Goal: Information Seeking & Learning: Learn about a topic

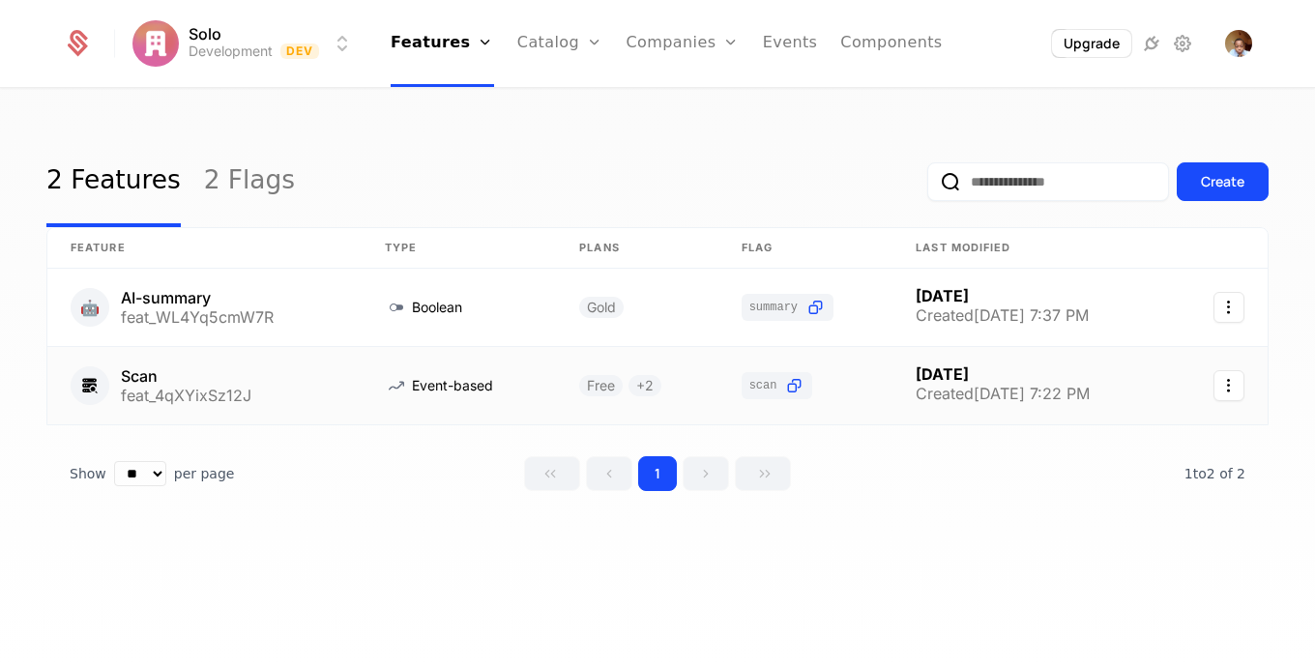
click at [350, 383] on link at bounding box center [204, 385] width 314 height 77
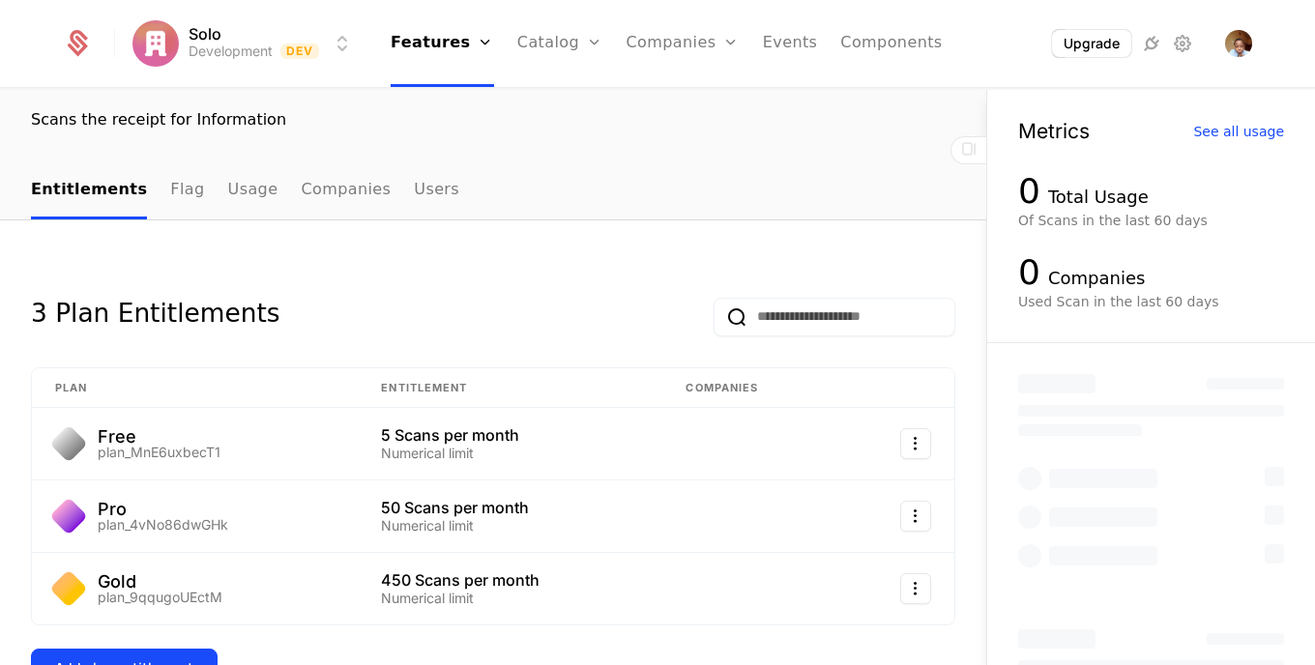
scroll to position [137, 0]
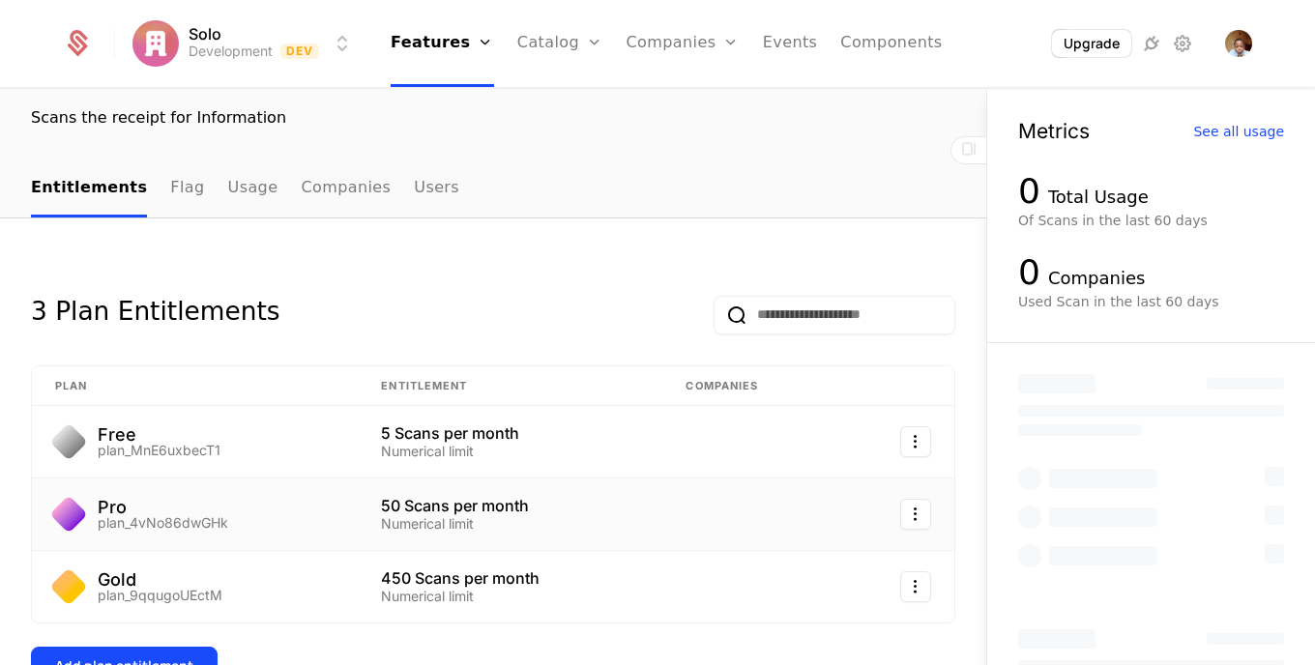
click at [208, 516] on div "plan_4vNo86dwGHk" at bounding box center [163, 523] width 130 height 14
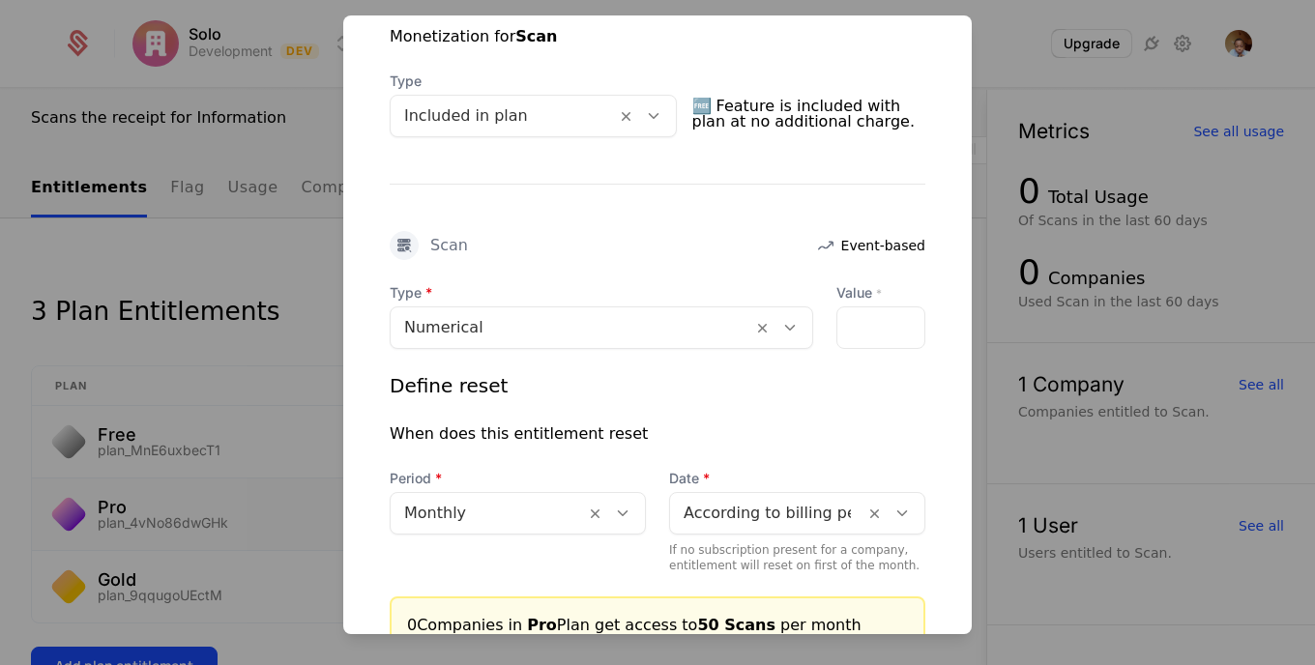
scroll to position [429, 0]
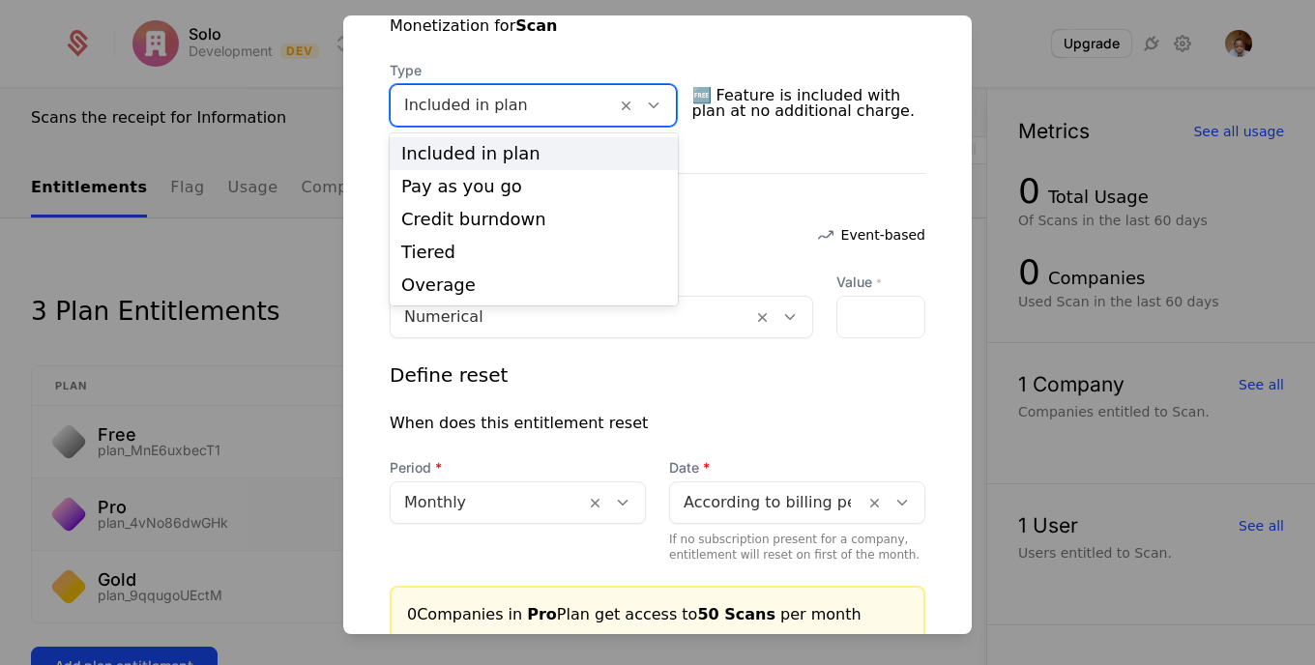
click at [657, 106] on icon at bounding box center [653, 105] width 17 height 17
click at [726, 228] on div "Scan Event-based" at bounding box center [658, 234] width 536 height 29
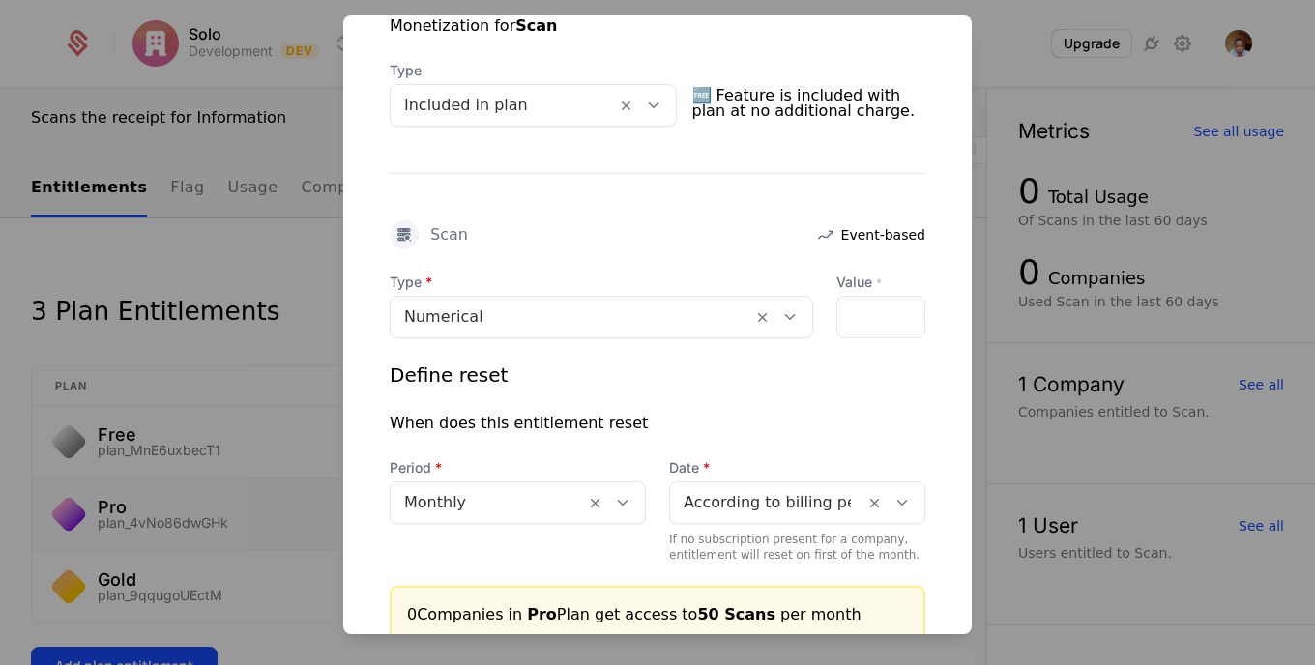
scroll to position [481, 0]
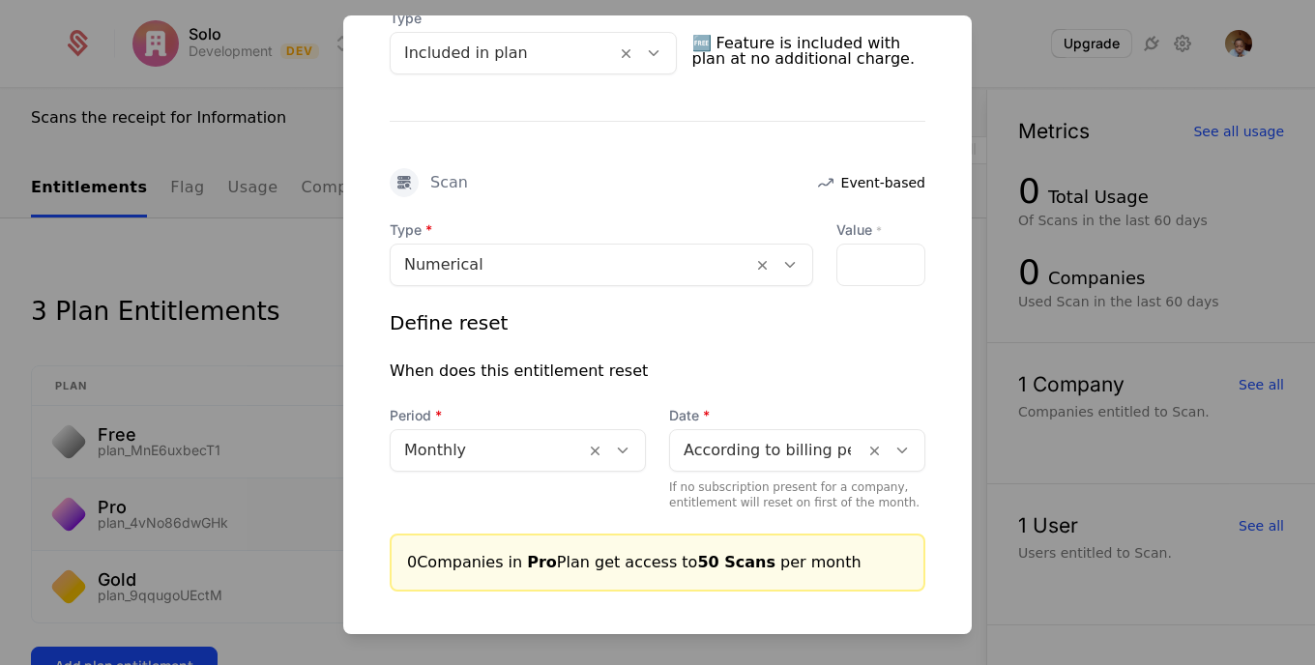
click at [854, 273] on div "**" at bounding box center [880, 265] width 89 height 43
click at [851, 270] on div "**" at bounding box center [880, 265] width 89 height 43
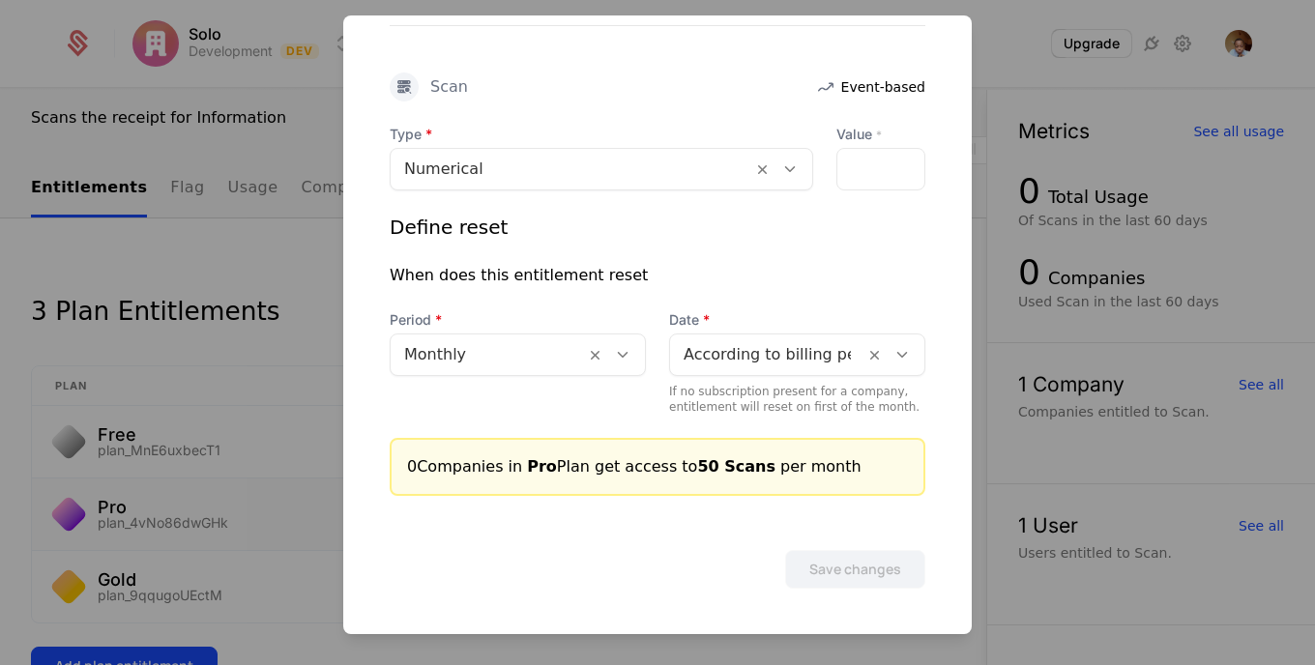
scroll to position [0, 0]
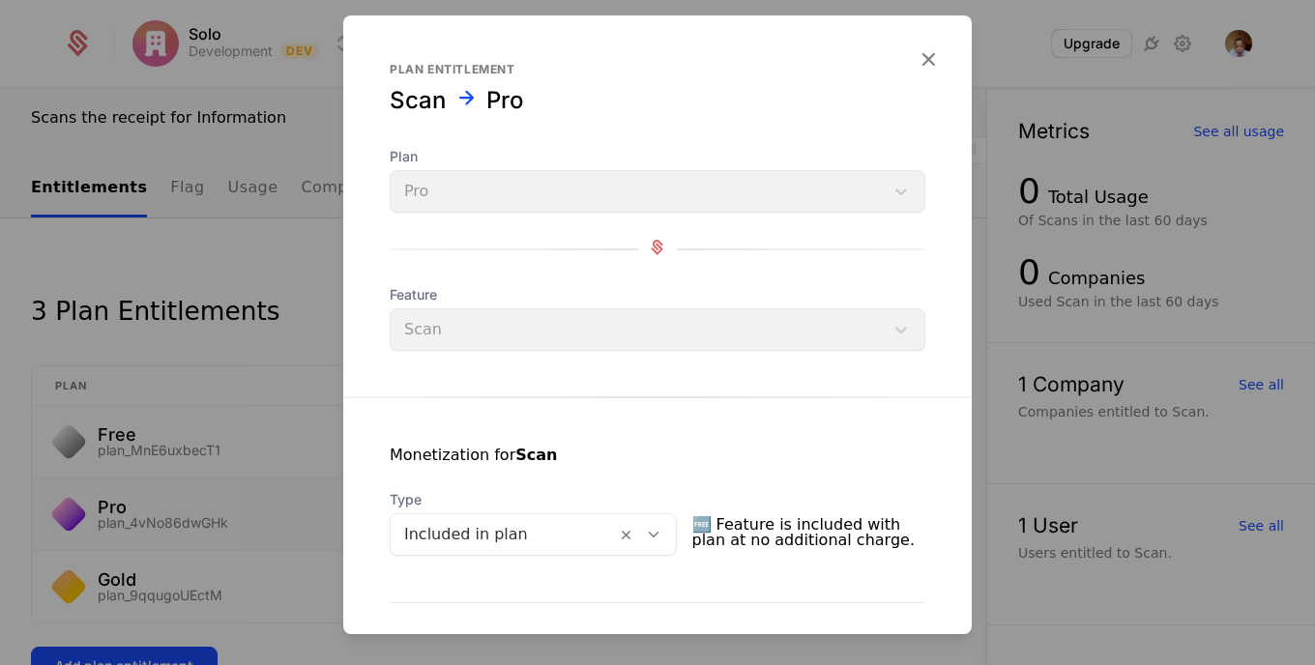
click at [918, 52] on icon "button" at bounding box center [927, 58] width 25 height 25
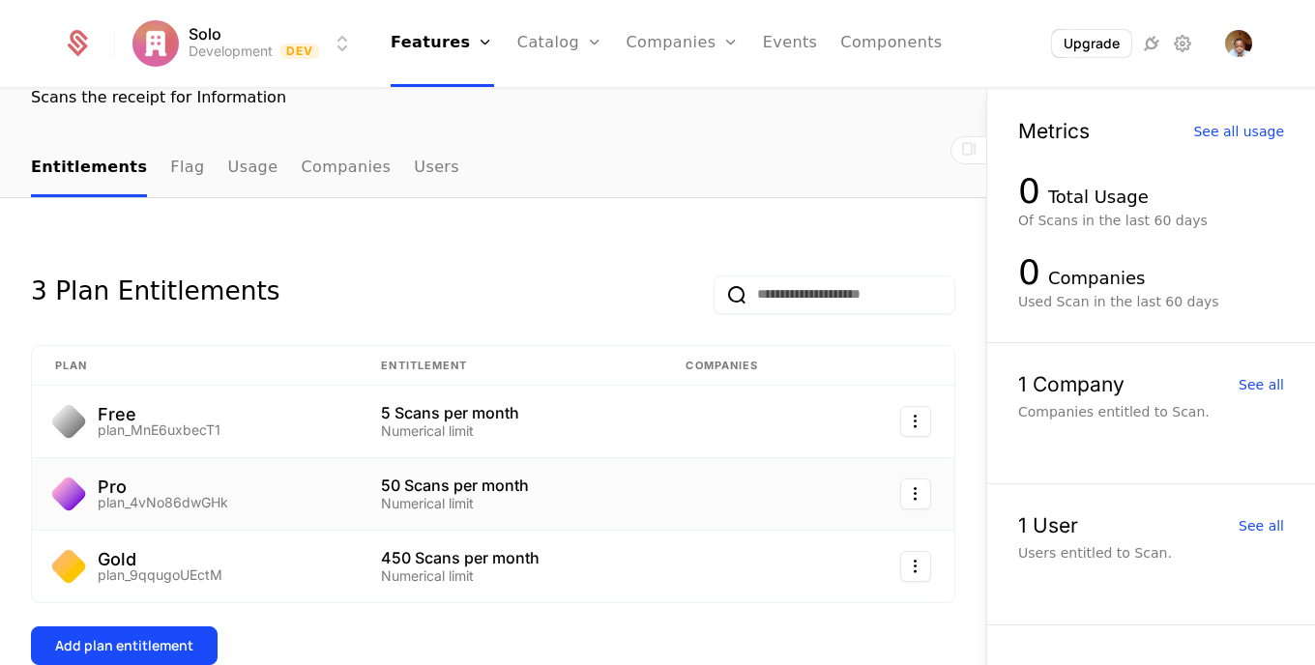
scroll to position [57, 0]
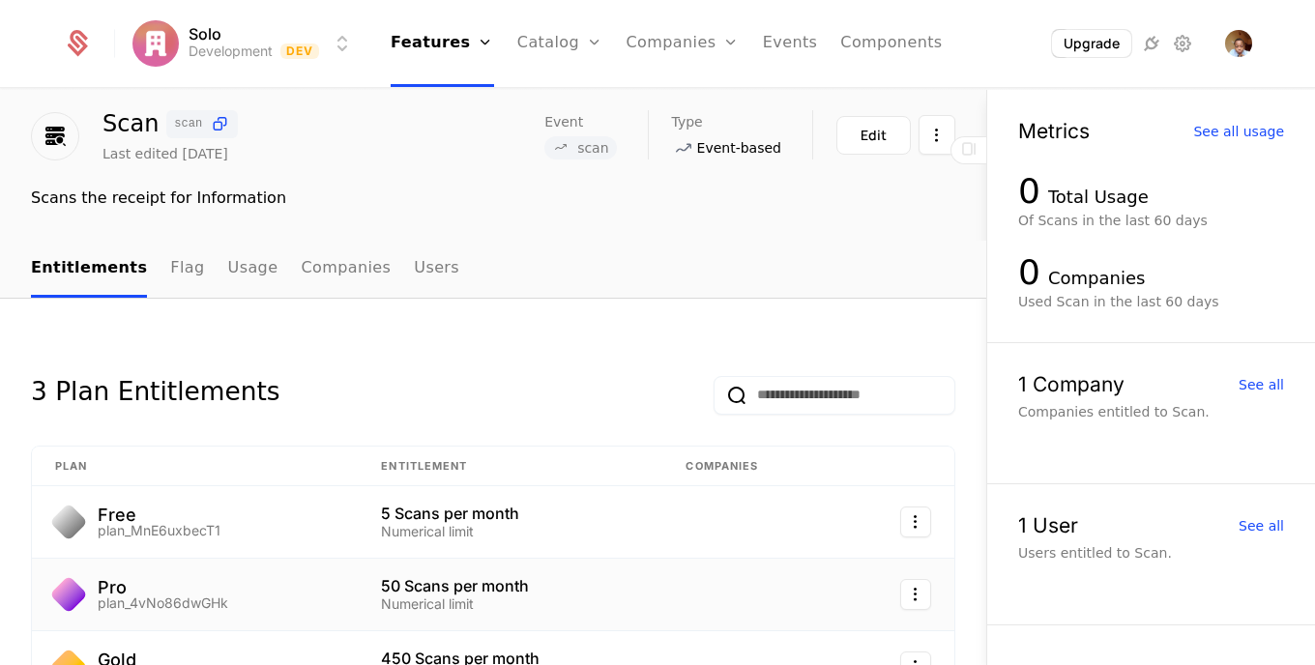
click at [565, 102] on link "Plans" at bounding box center [590, 94] width 100 height 15
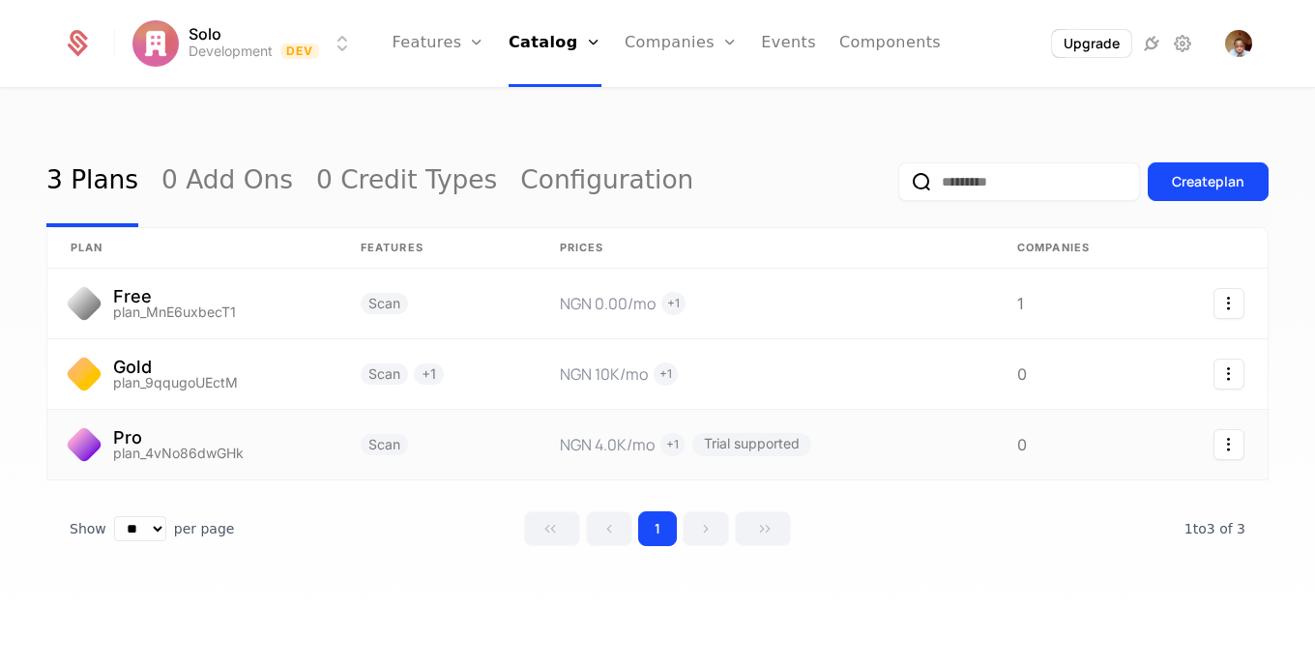
click at [212, 447] on link at bounding box center [192, 445] width 290 height 70
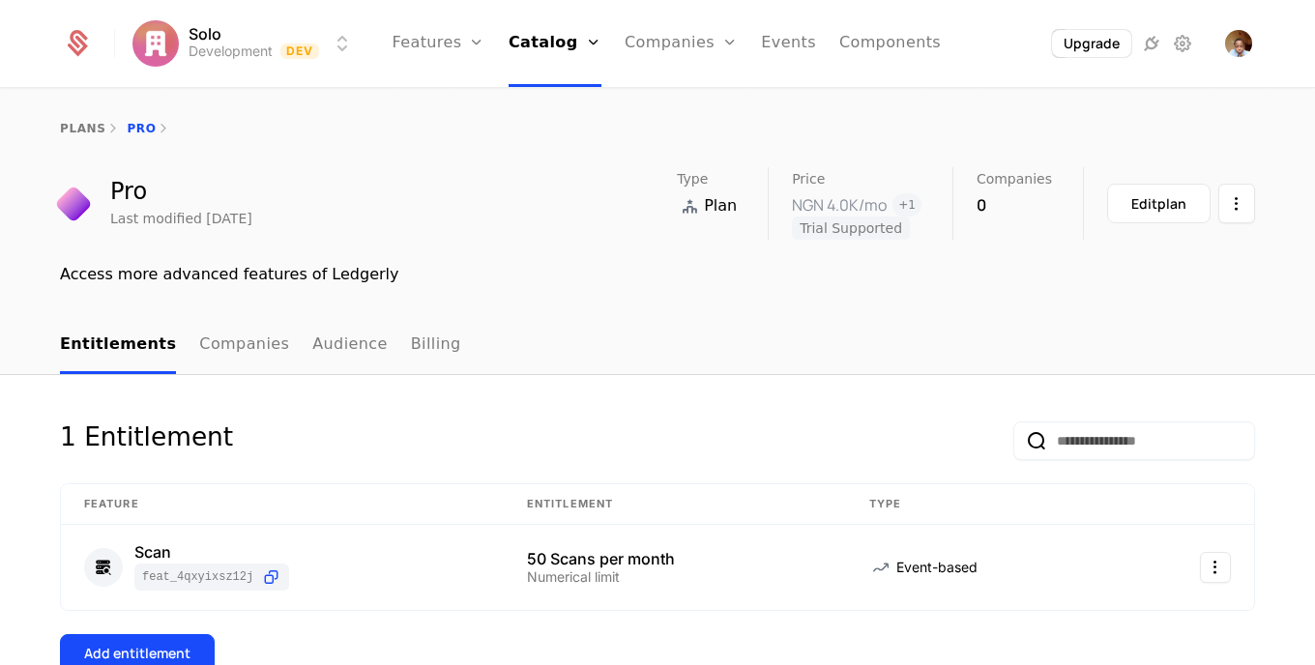
click at [73, 127] on link "plans" at bounding box center [82, 129] width 45 height 14
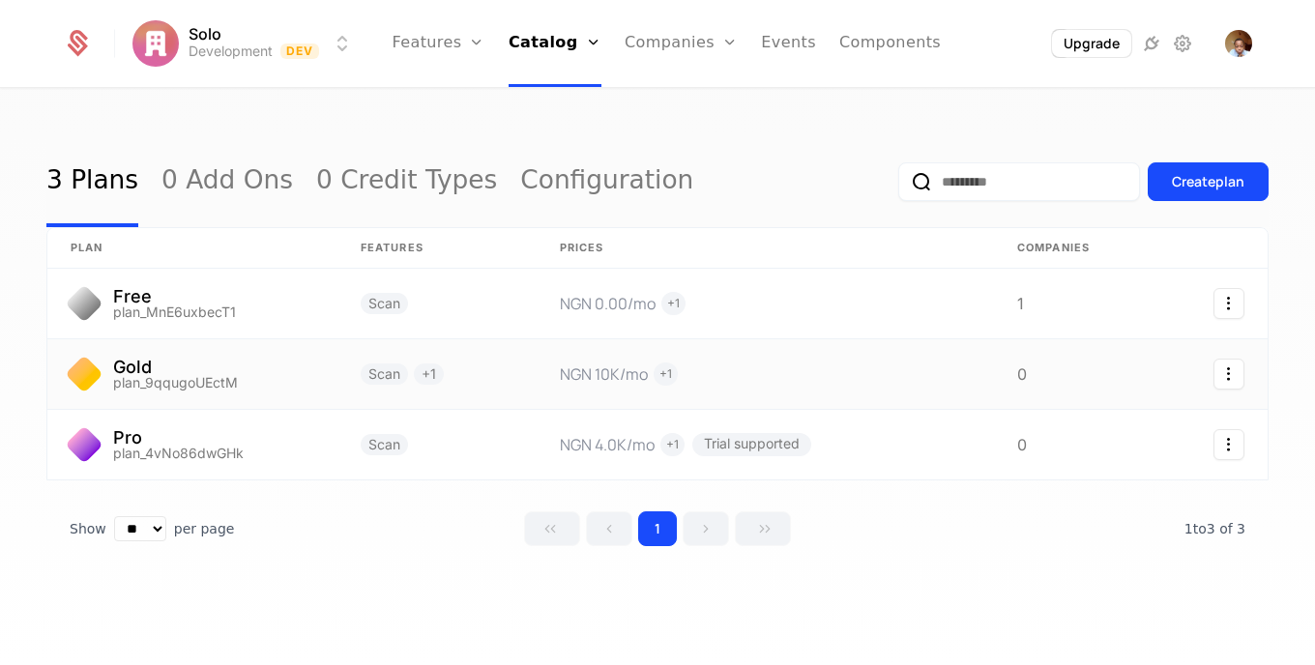
click at [158, 378] on link at bounding box center [192, 374] width 290 height 70
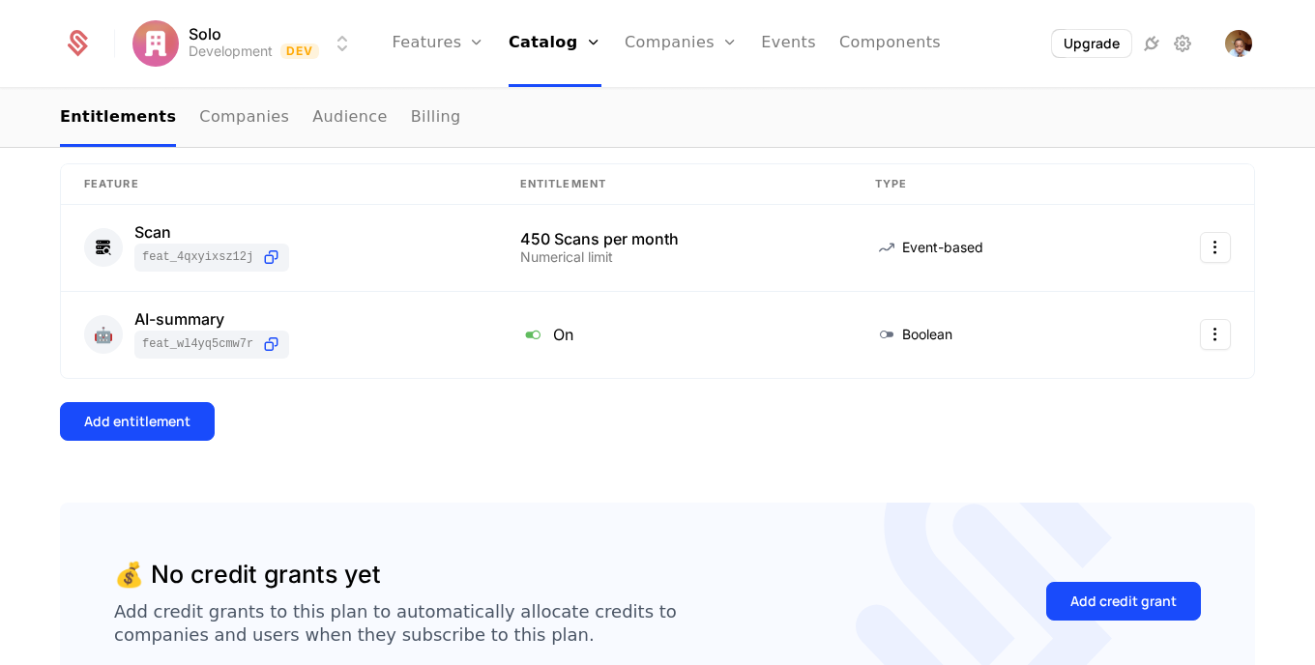
scroll to position [297, 0]
